Goal: Transaction & Acquisition: Purchase product/service

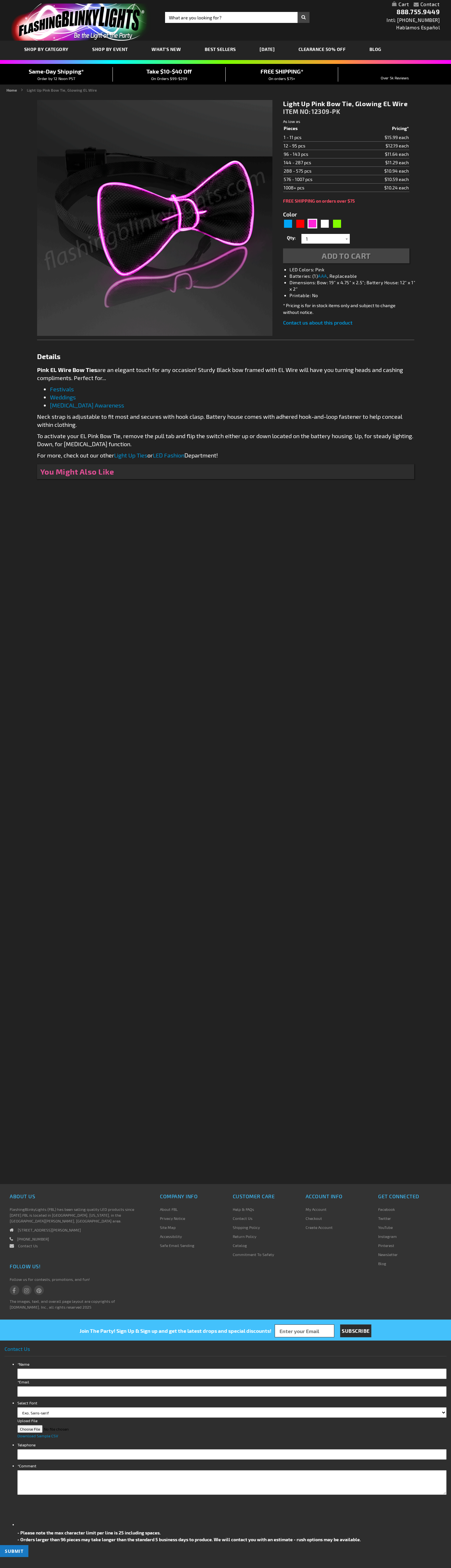
type input "5639"
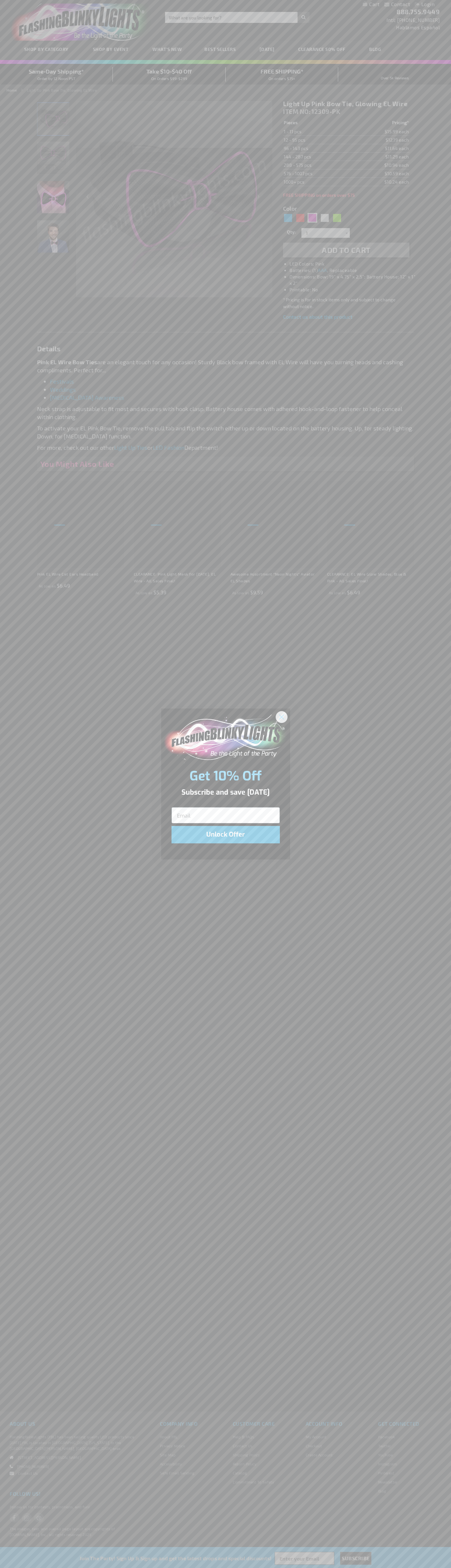
click at [282, 717] on icon "Close dialog" at bounding box center [281, 717] width 5 height 5
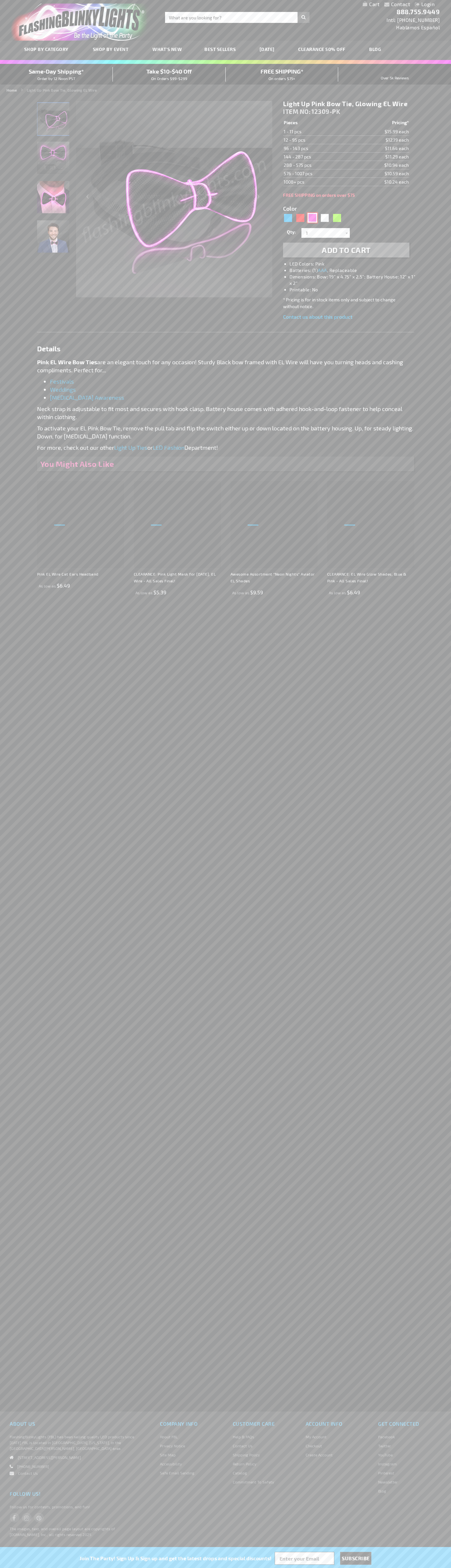
click at [312, 218] on div "Pink" at bounding box center [312, 217] width 10 height 10
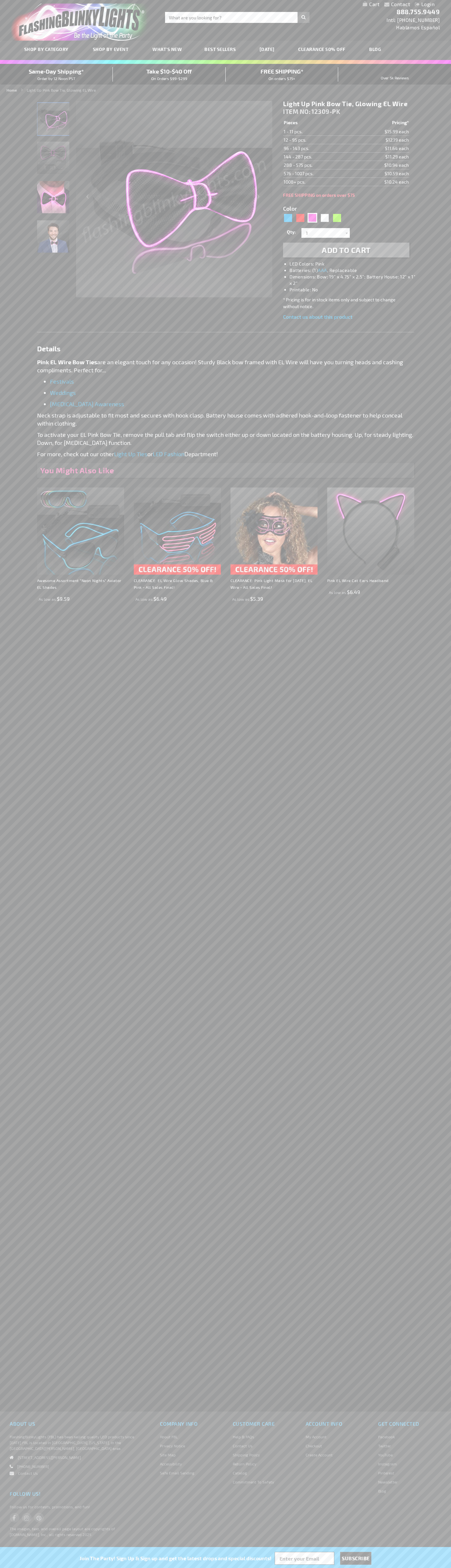
click at [347, 250] on span "Add to Cart" at bounding box center [346, 250] width 49 height 10
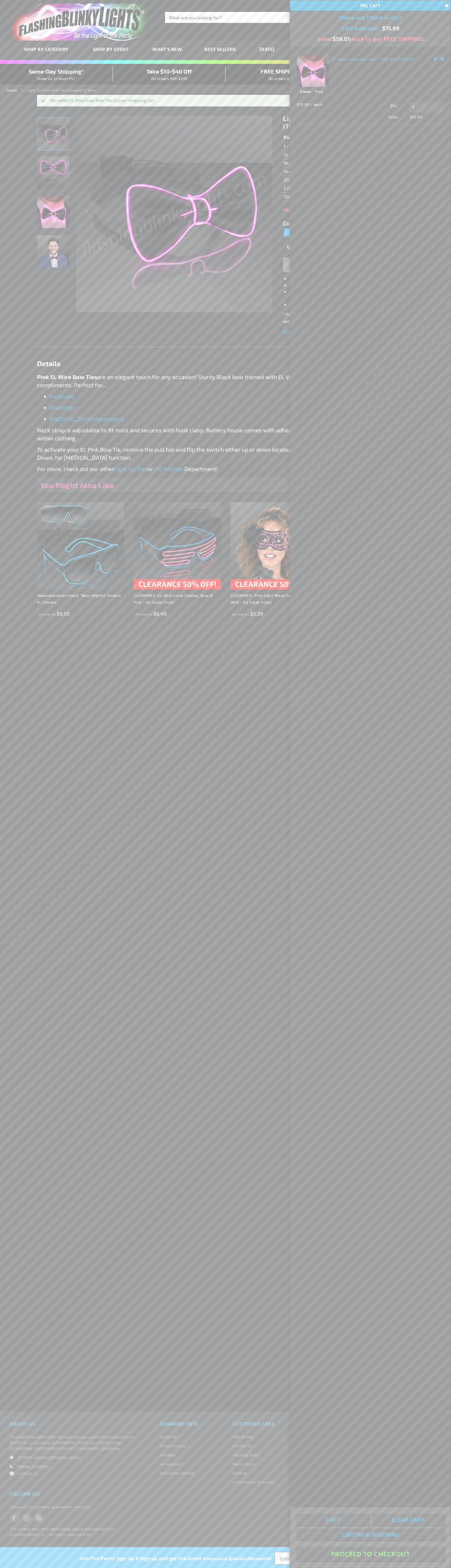
click at [370, 1554] on button "Proceed To Checkout" at bounding box center [370, 1554] width 148 height 15
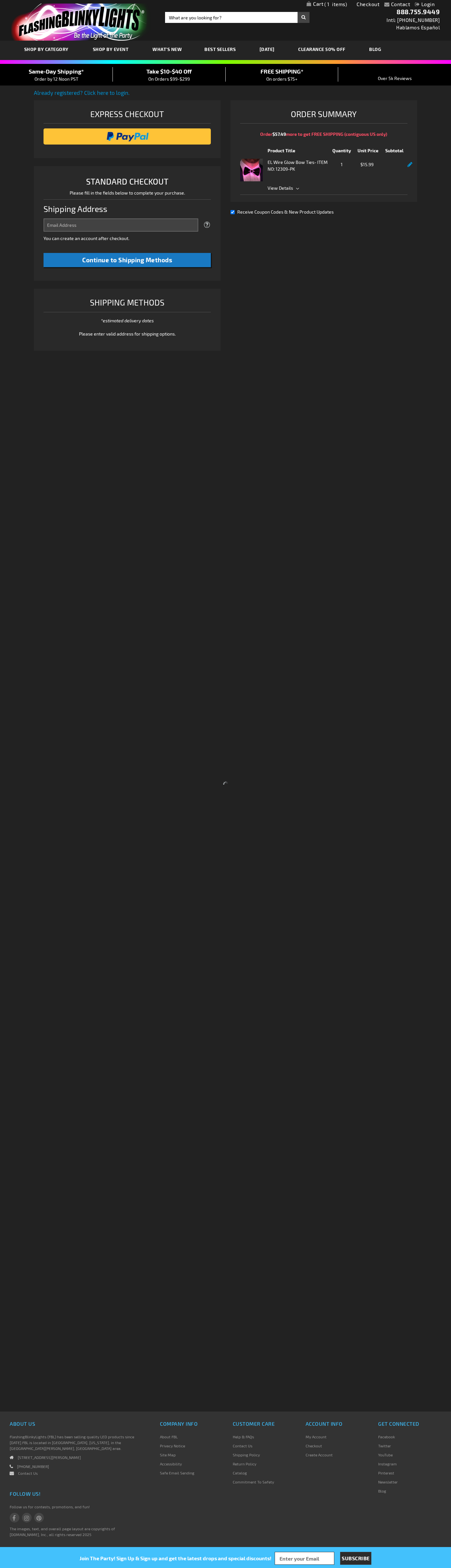
select select "US"
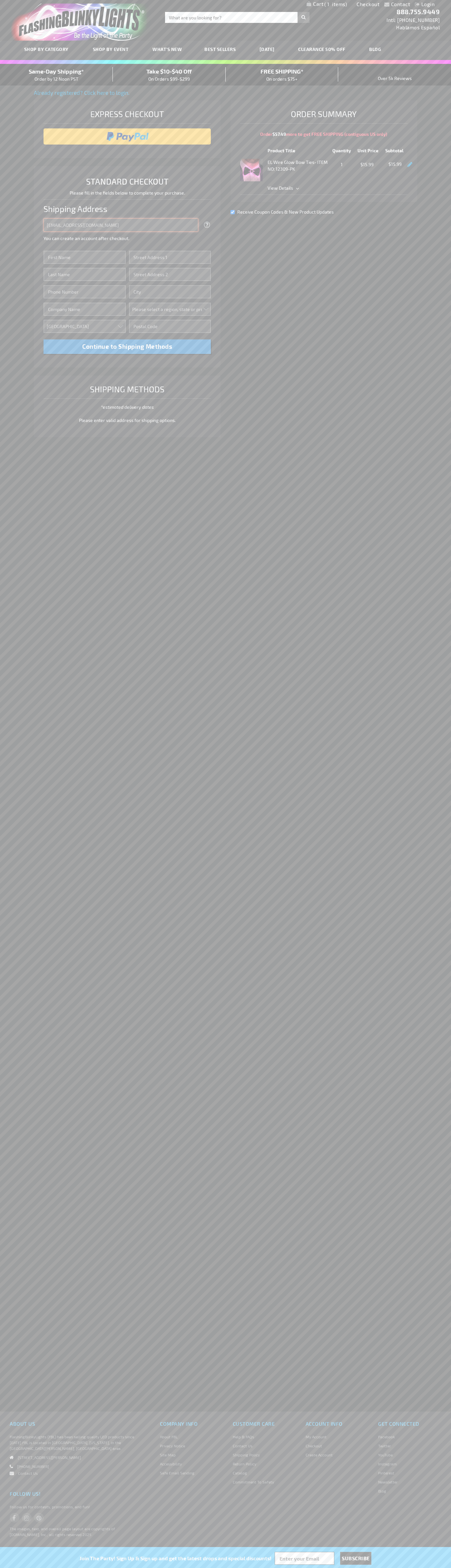
type input "johnsmith005@storebotmail.joonix.net"
type input "John"
type input "201 S. Division St. McKinley Towne Center"
type input "First floor"
type input "ann arbor"
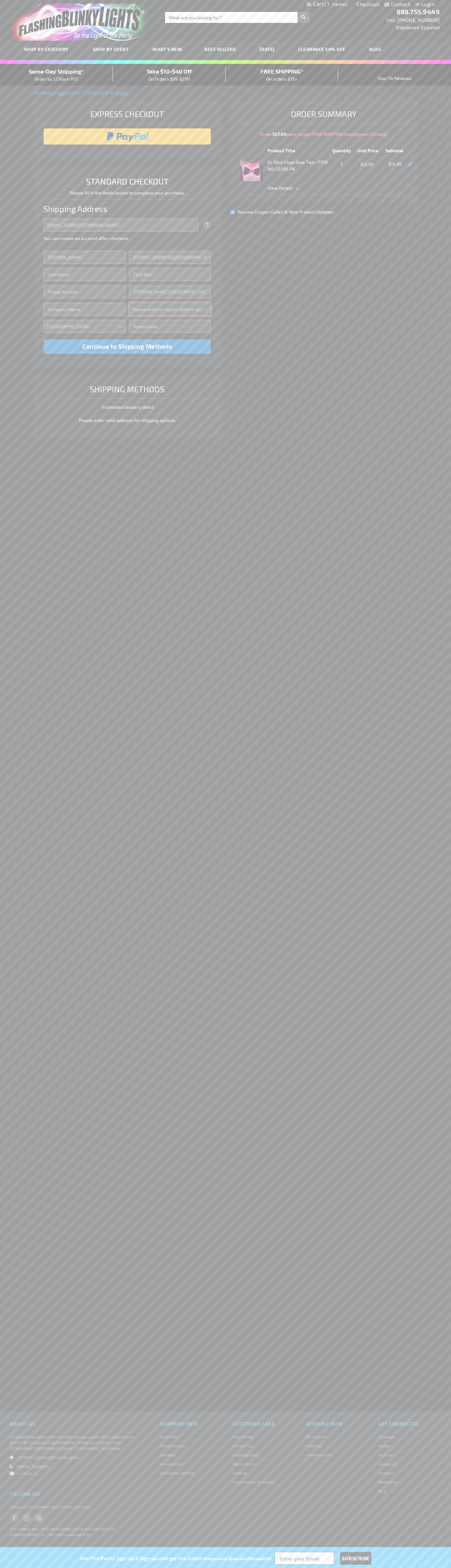
select select "33"
type input "48104"
type input "Smith"
type input "6502530000"
type input "John Smith"
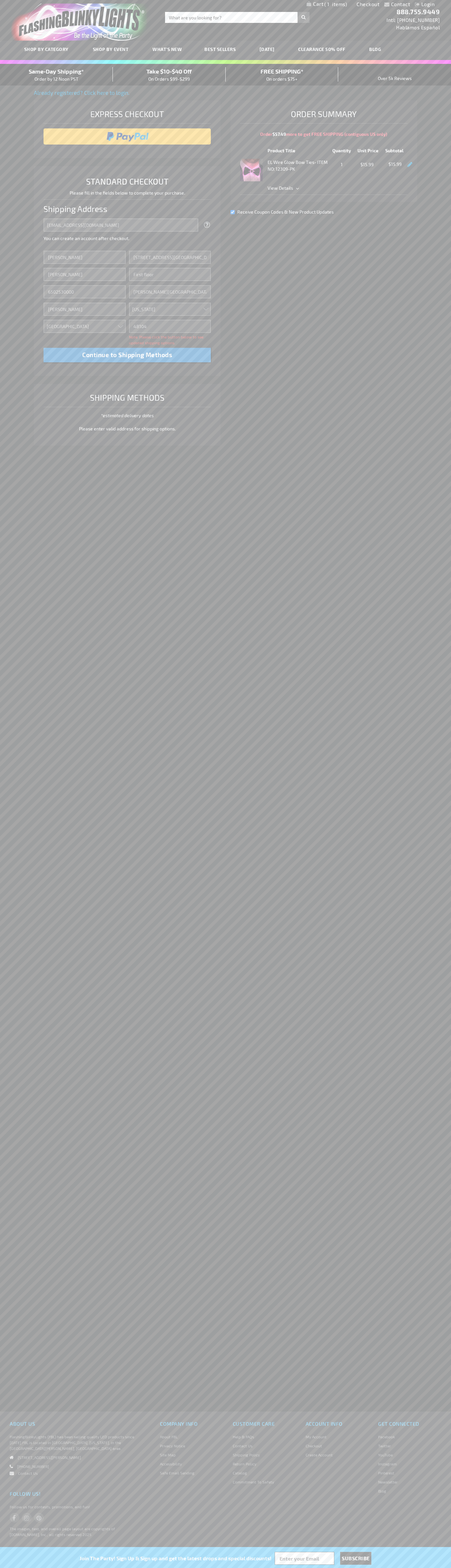
click at [57, 75] on div "Same-Day Shipping* Order by 12 Noon PST" at bounding box center [56, 75] width 113 height 15
click at [128, 137] on input "image" at bounding box center [128, 137] width 161 height 13
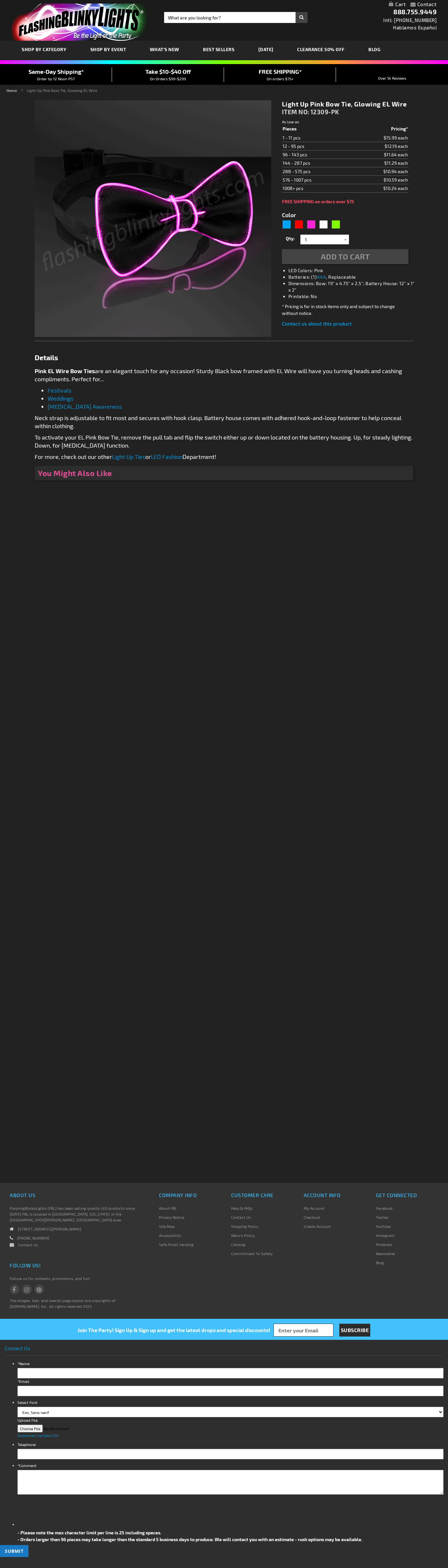
type input "5639"
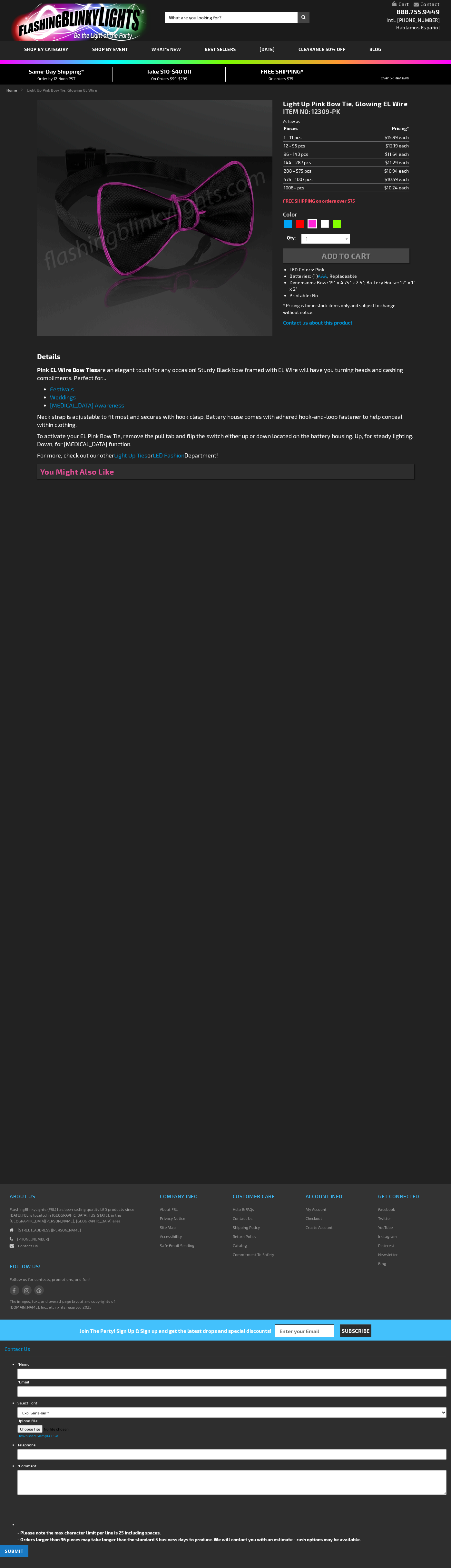
type input "5639"
